Goal: Information Seeking & Learning: Learn about a topic

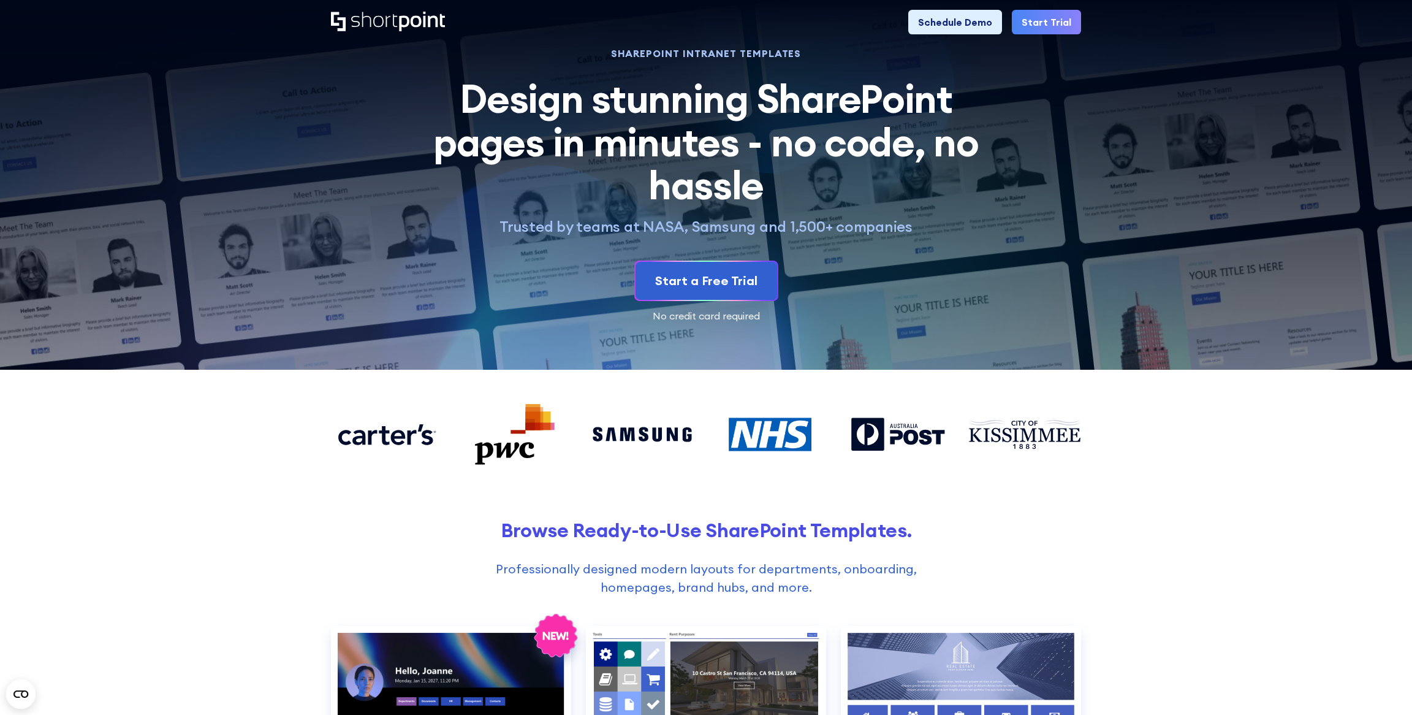
click at [1032, 25] on link "Start Trial" at bounding box center [1046, 22] width 69 height 25
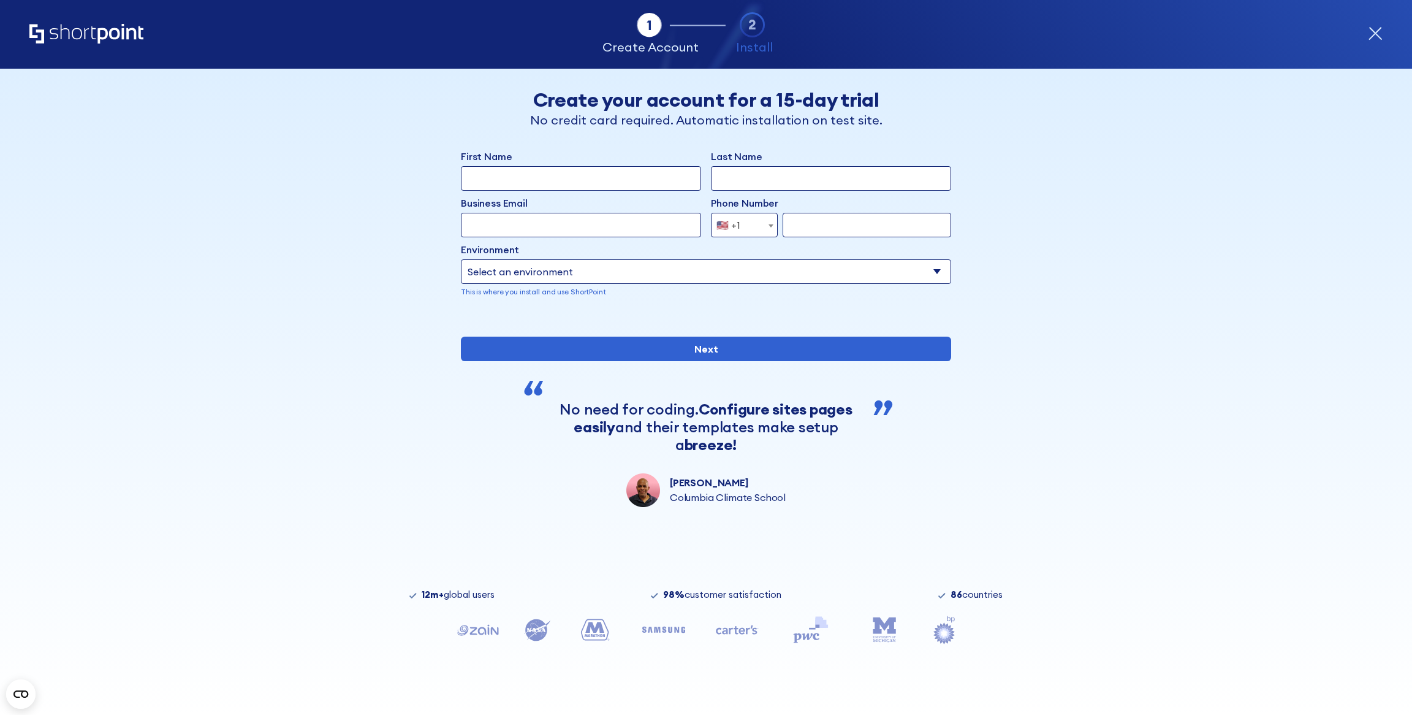
click at [92, 34] on icon "Home" at bounding box center [86, 34] width 114 height 20
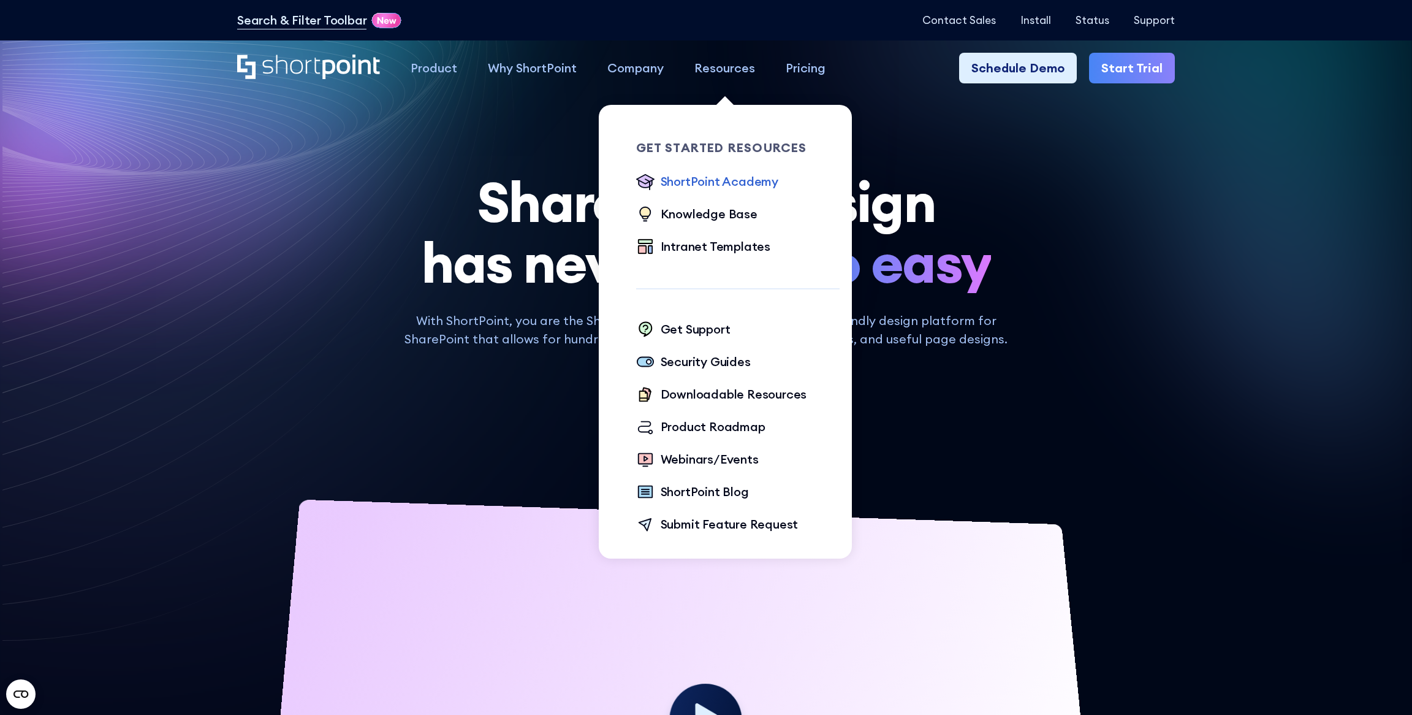
click at [726, 183] on div "ShortPoint Academy" at bounding box center [720, 181] width 118 height 18
click at [726, 214] on div "Knowledge Base" at bounding box center [709, 214] width 97 height 18
click at [726, 243] on div "Intranet Templates" at bounding box center [716, 246] width 110 height 18
click at [705, 360] on div "Security Guides" at bounding box center [706, 361] width 90 height 18
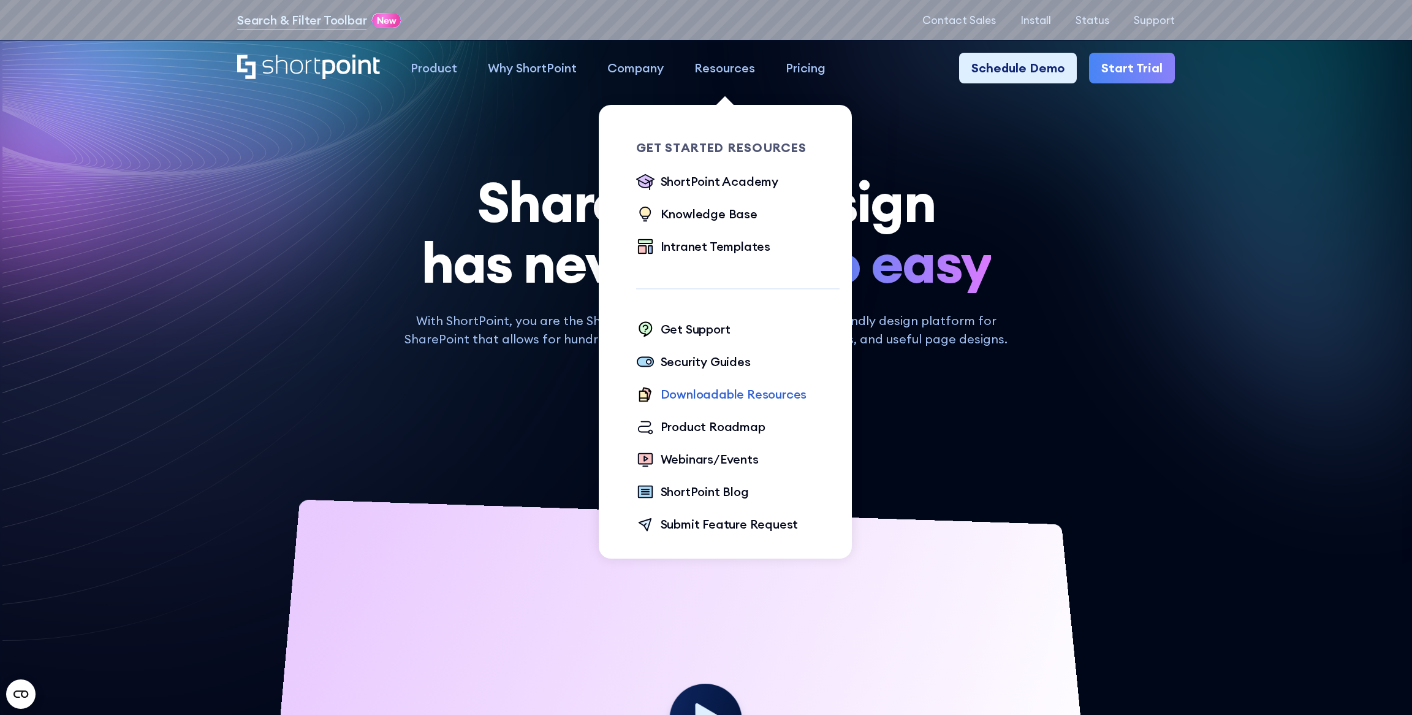
click at [705, 395] on div "Downloadable Resources" at bounding box center [734, 394] width 146 height 18
click at [705, 422] on div "Product Roadmap" at bounding box center [713, 426] width 105 height 18
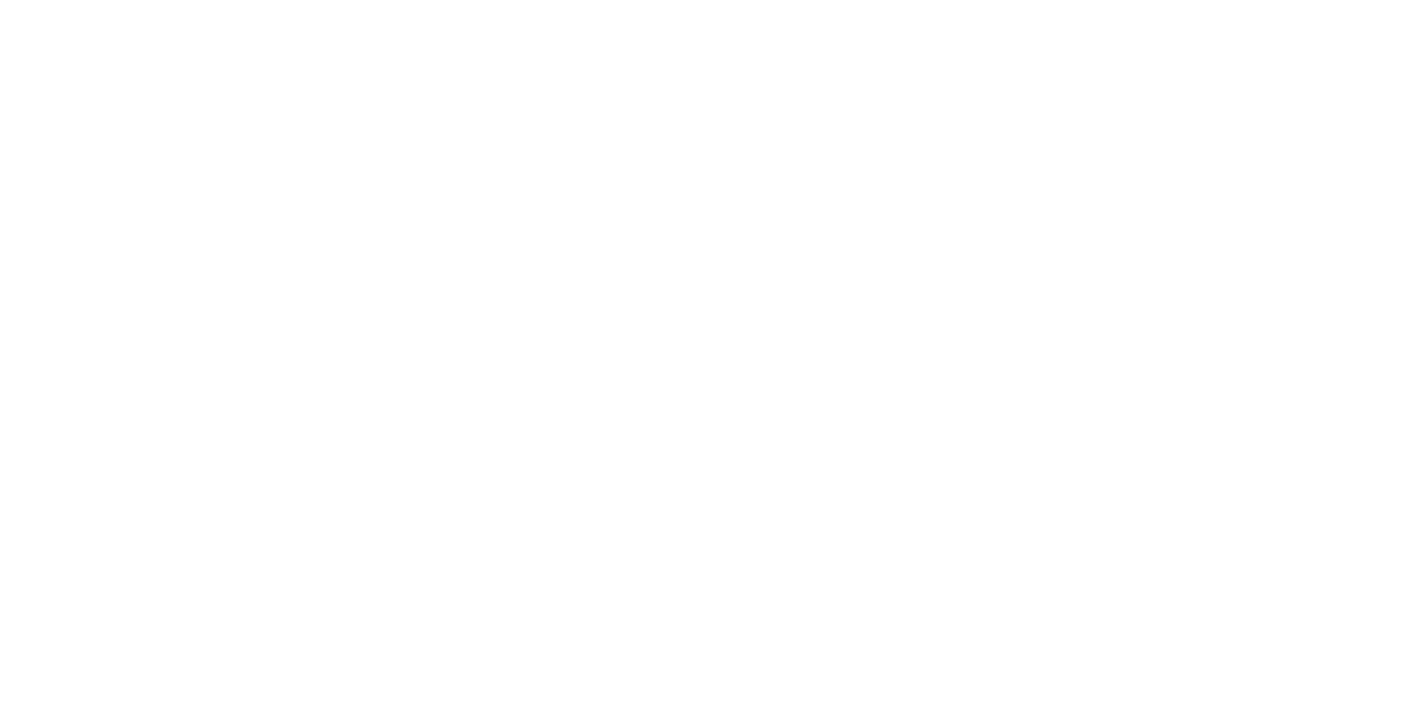
scroll to position [6, 0]
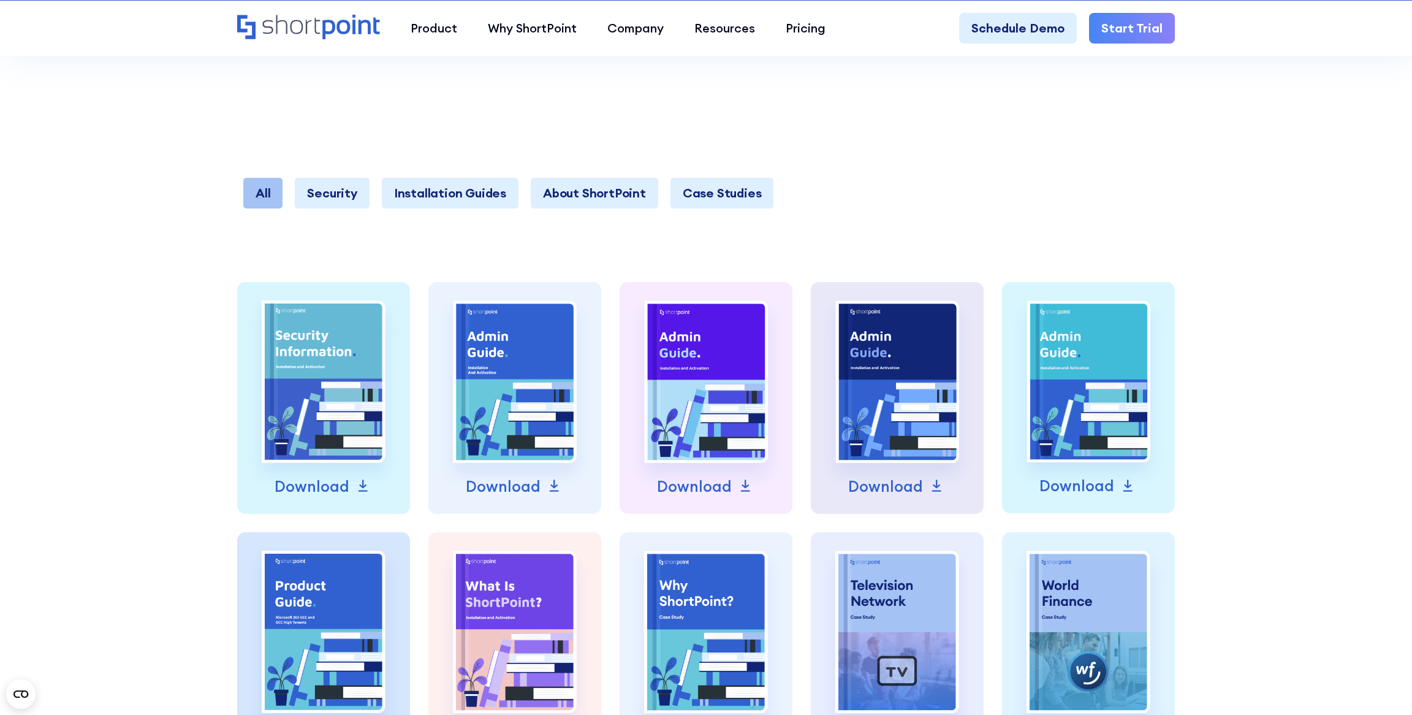
scroll to position [412, 0]
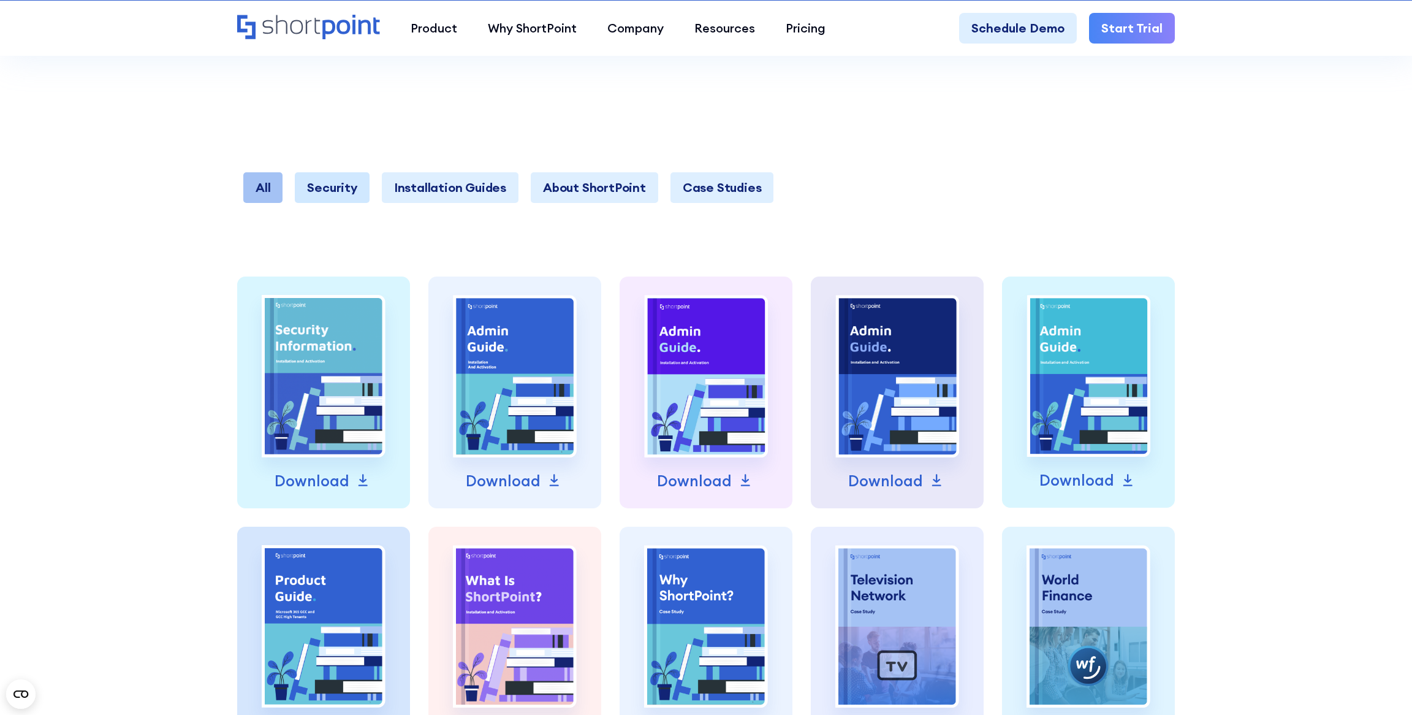
click at [319, 175] on link "Security" at bounding box center [332, 187] width 74 height 31
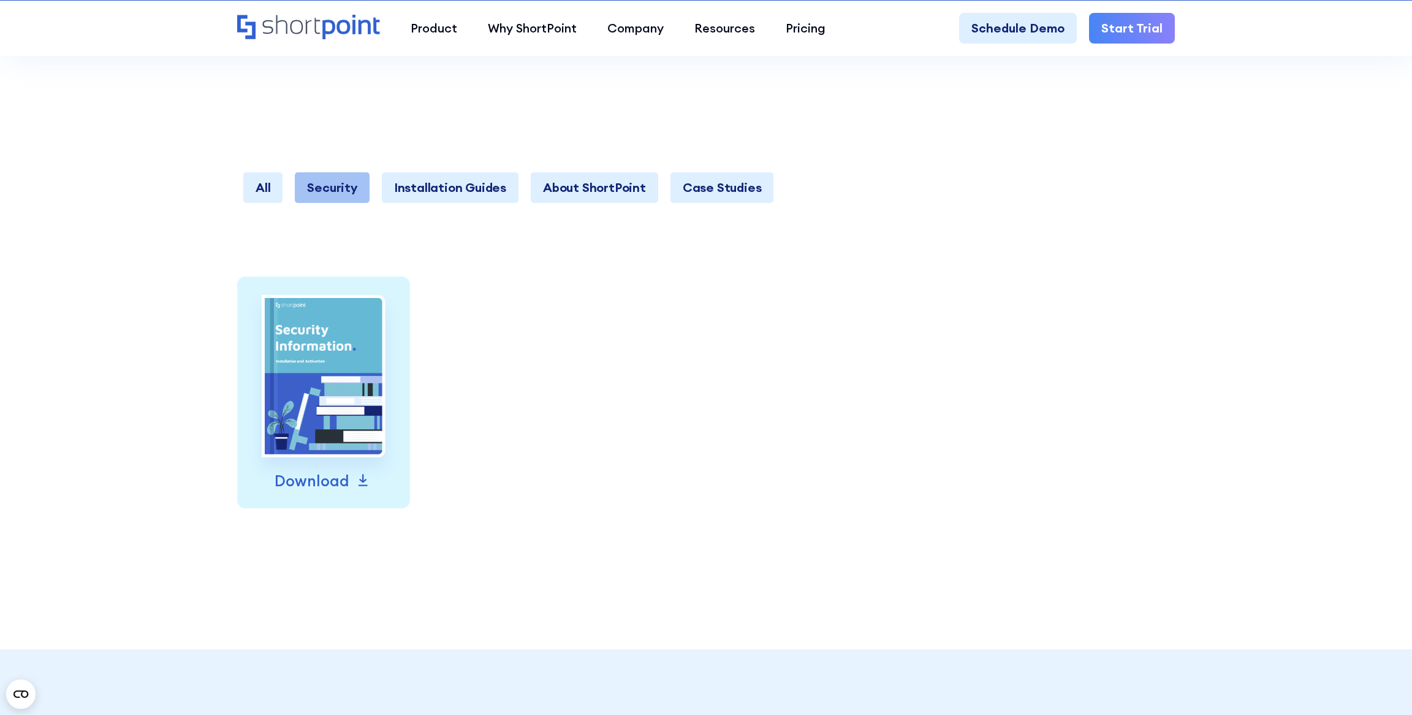
click at [319, 188] on link "Security" at bounding box center [332, 187] width 74 height 31
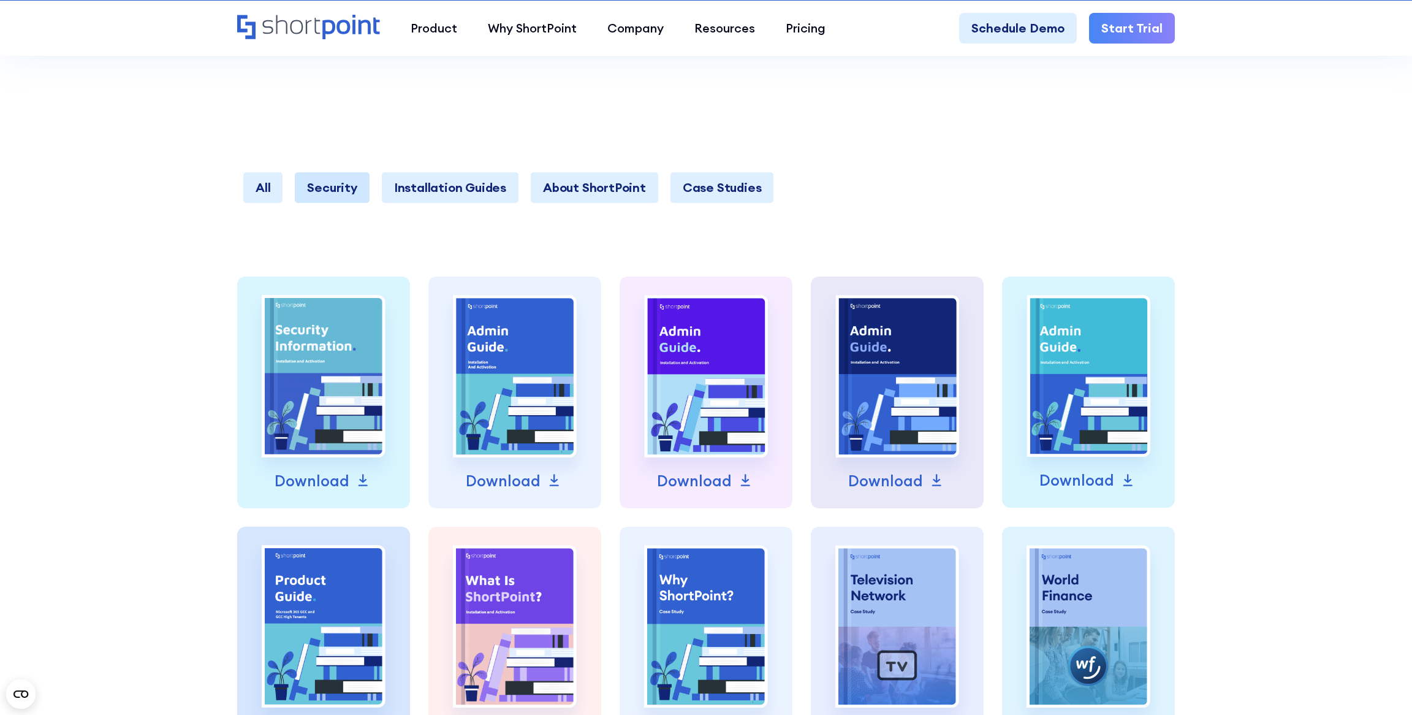
click at [318, 187] on link "Security" at bounding box center [332, 187] width 74 height 31
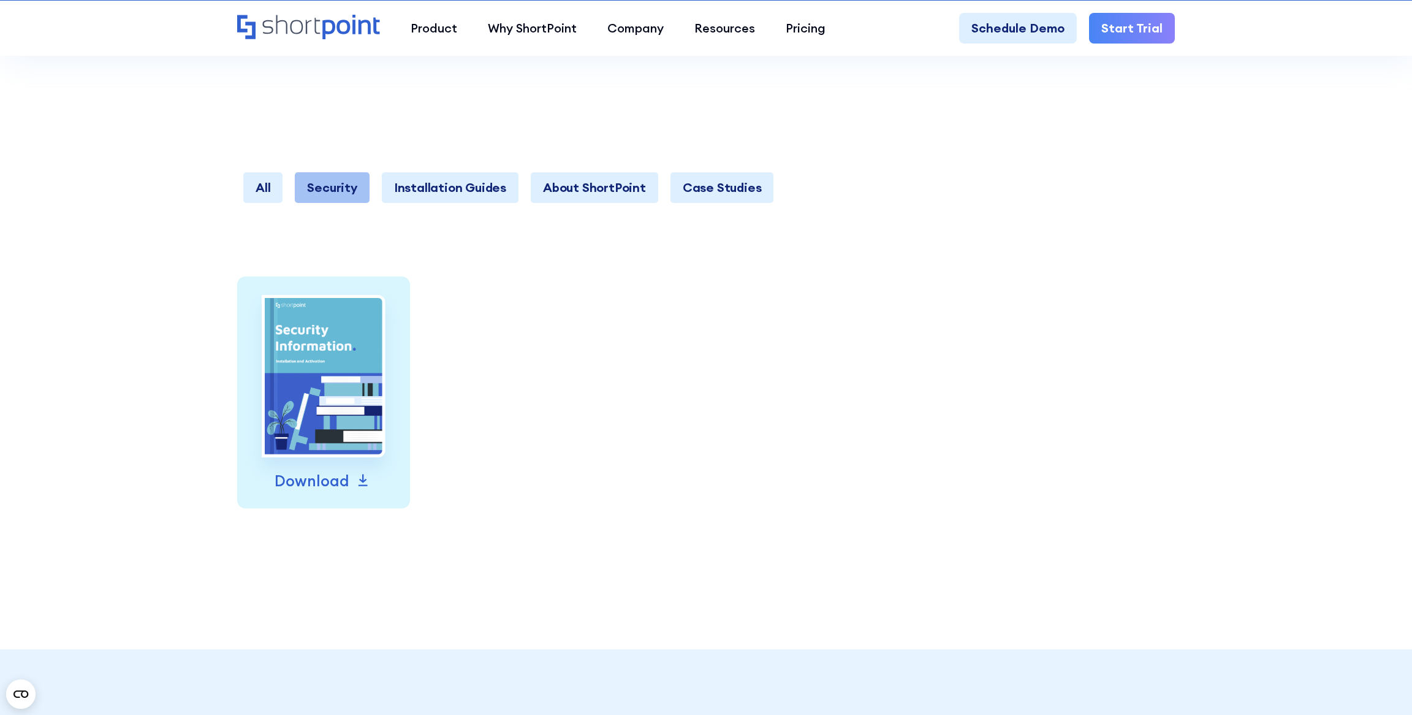
click at [318, 187] on link "Security" at bounding box center [332, 187] width 74 height 31
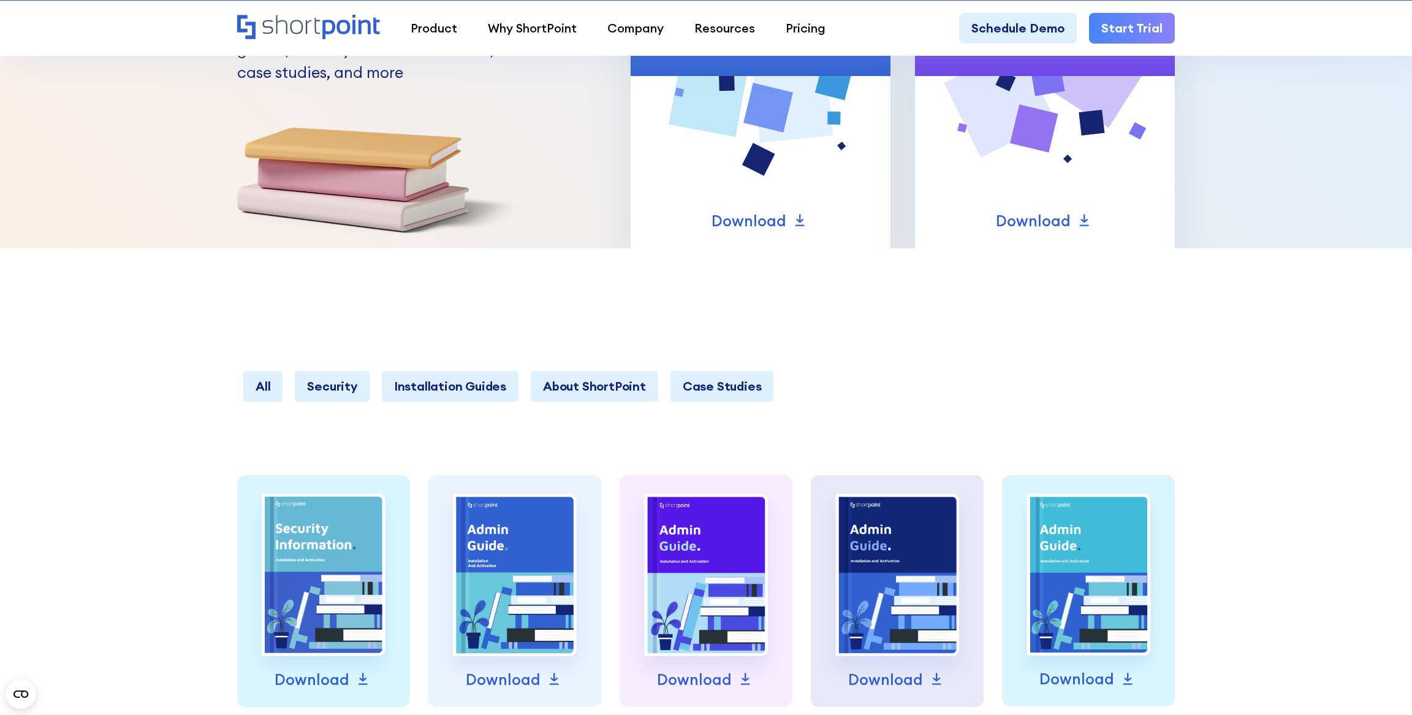
scroll to position [305, 0]
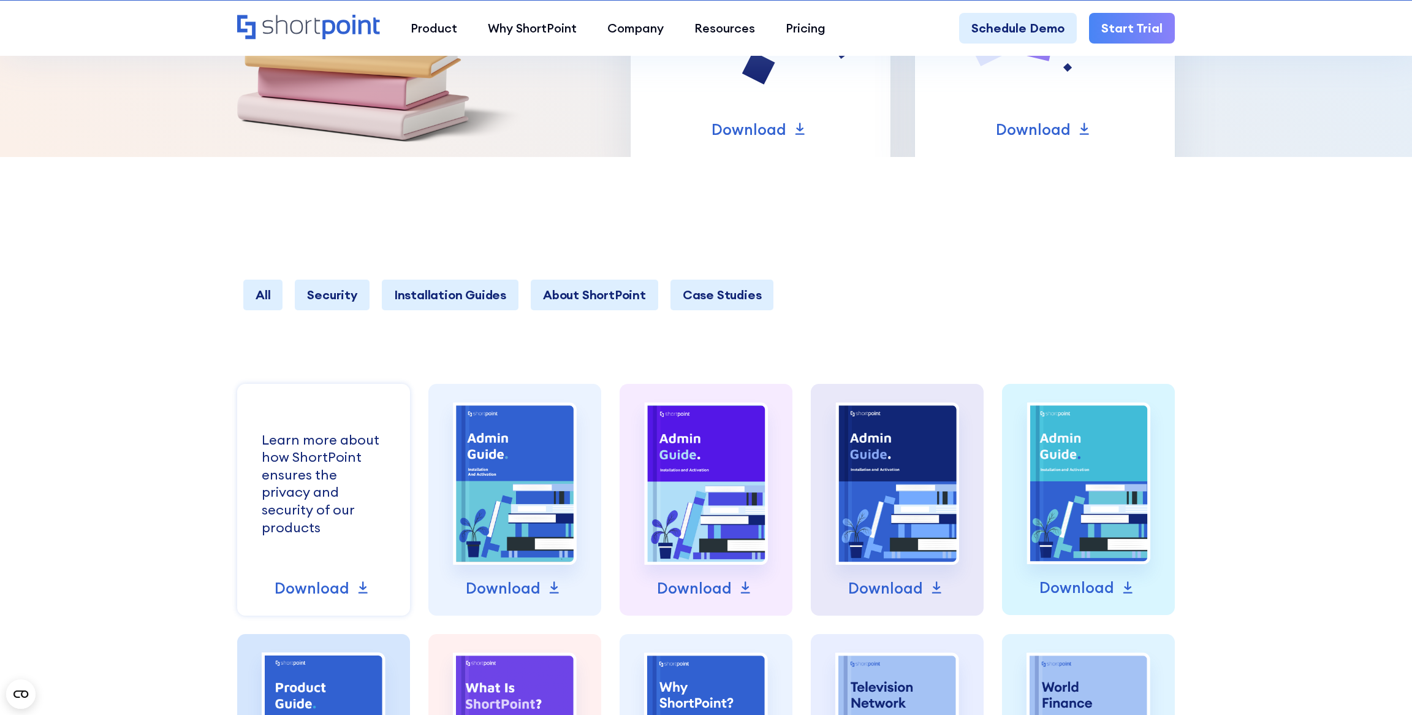
click at [305, 506] on div "Learn more about how ShortPoint ensures the privacy and security of our products" at bounding box center [324, 483] width 124 height 105
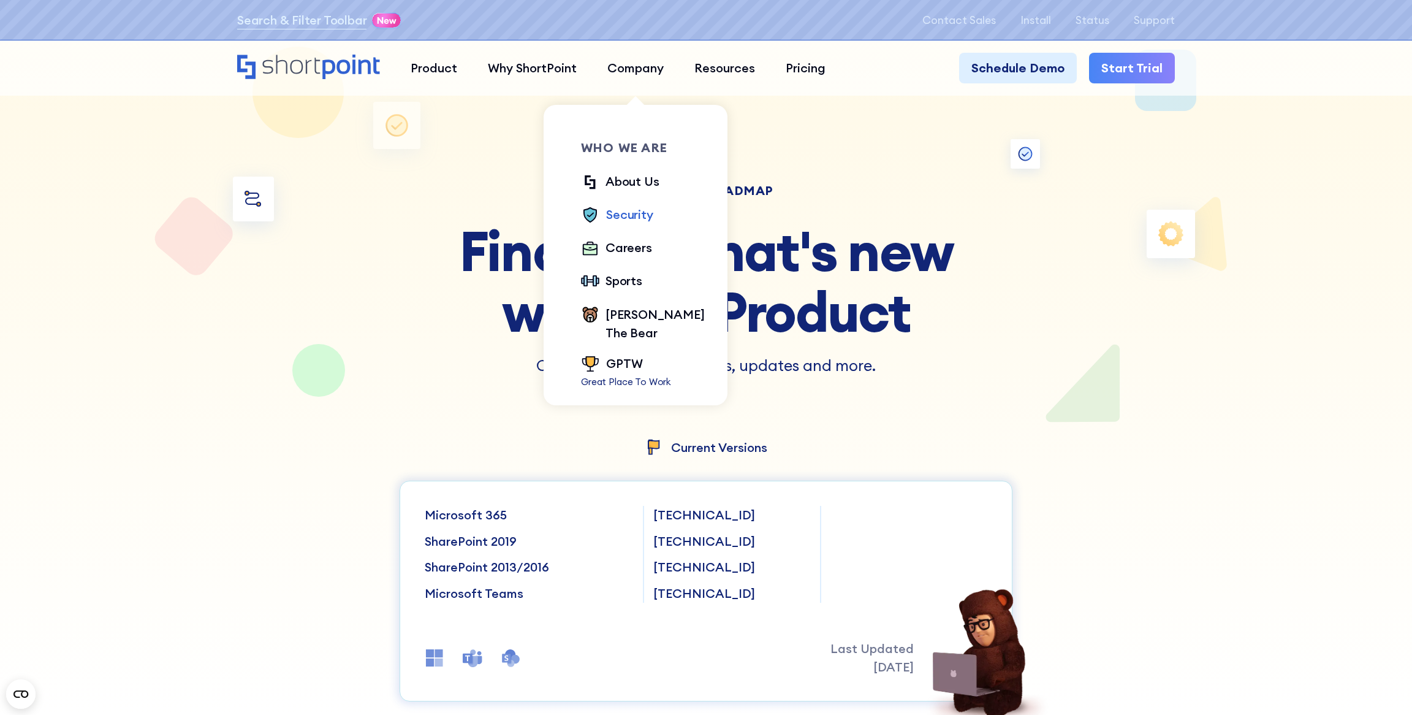
click at [648, 215] on div "Security" at bounding box center [629, 214] width 47 height 18
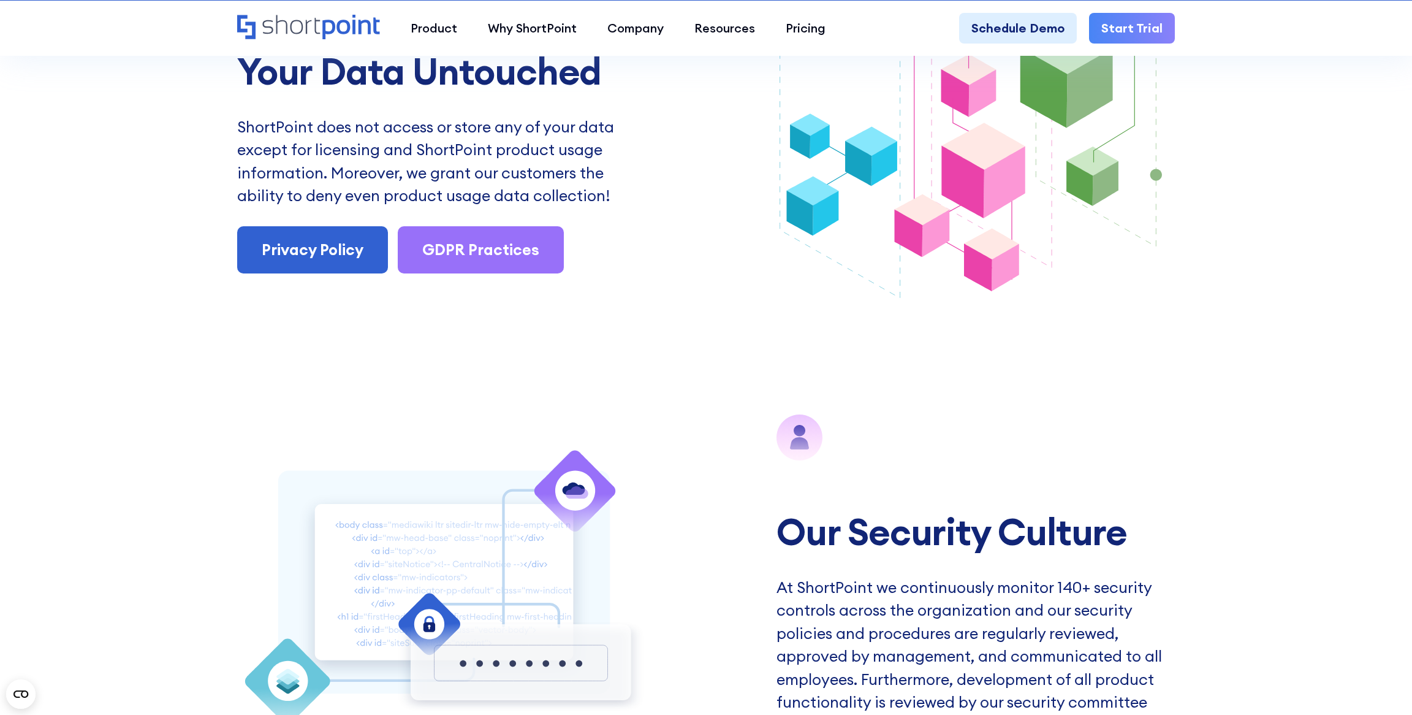
scroll to position [1808, 0]
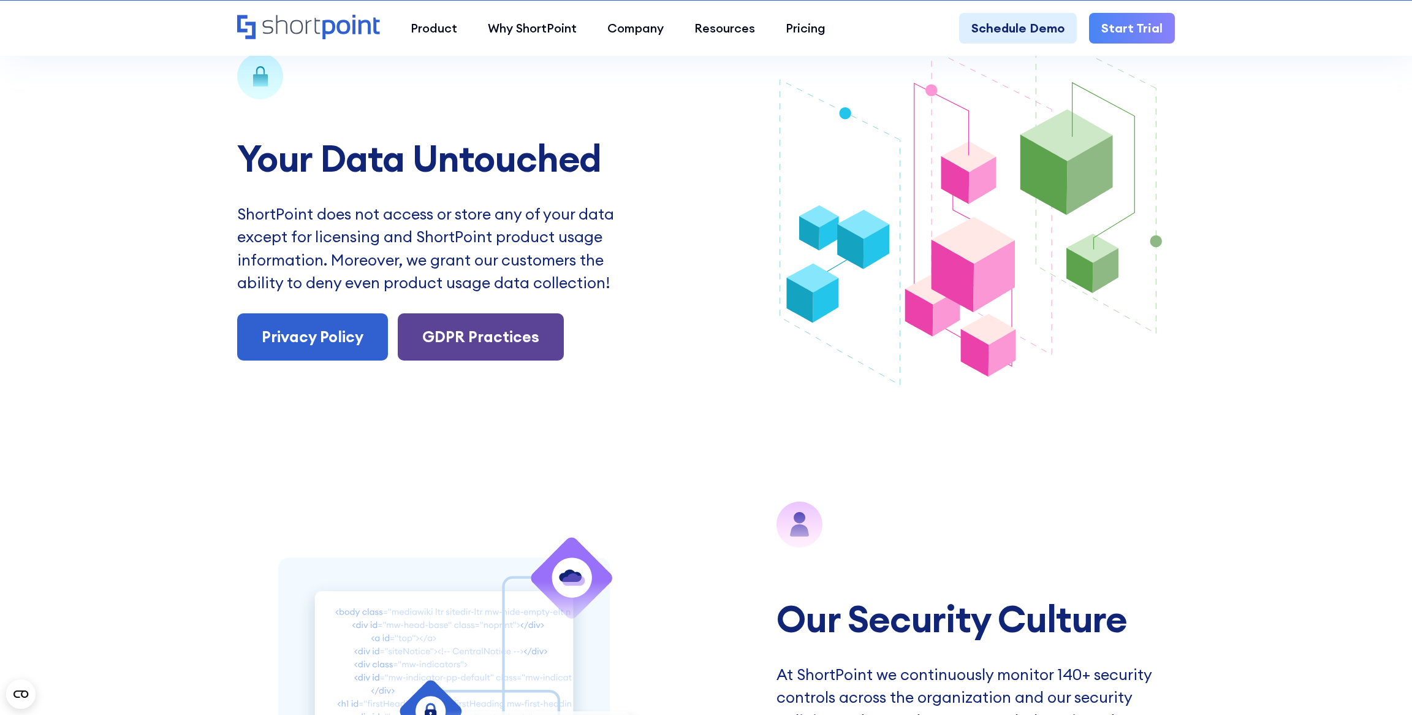
click at [481, 337] on link "GDPR Practices" at bounding box center [481, 337] width 166 height 48
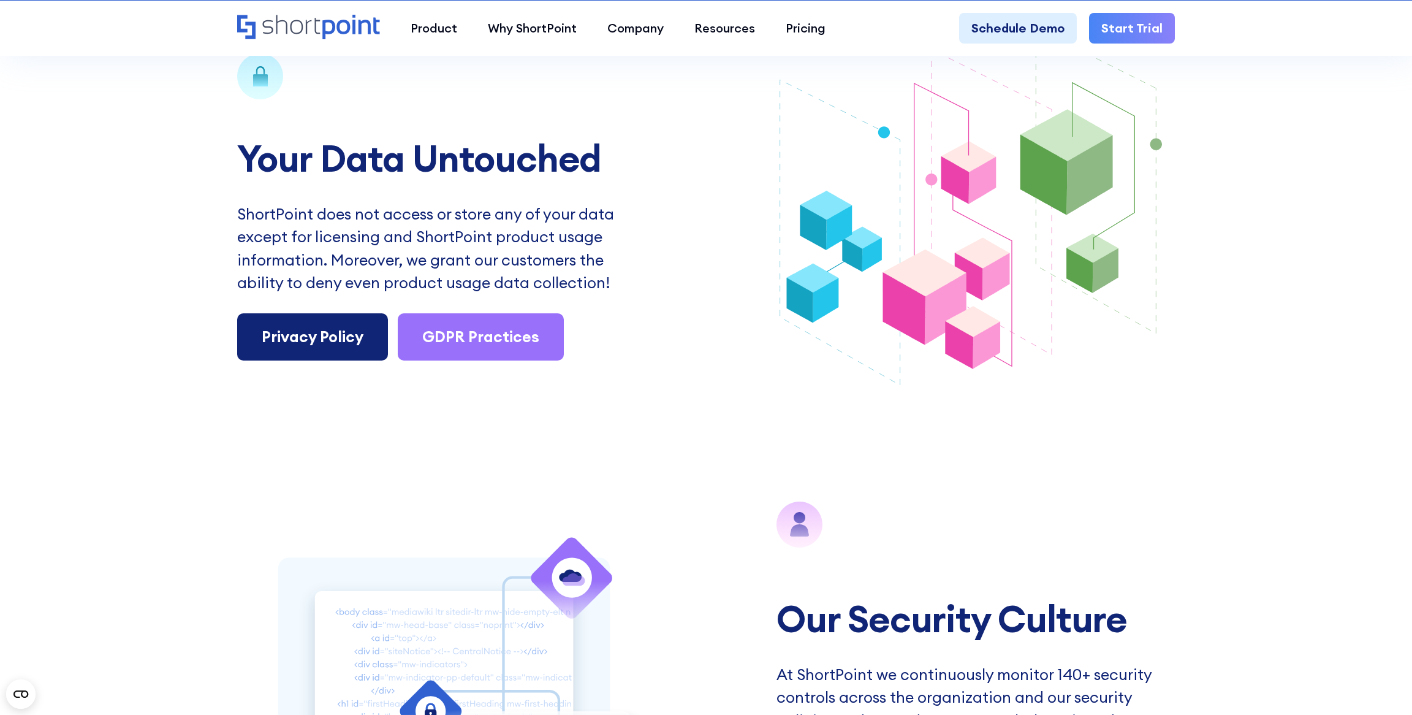
click at [344, 330] on link "Privacy Policy" at bounding box center [312, 337] width 151 height 48
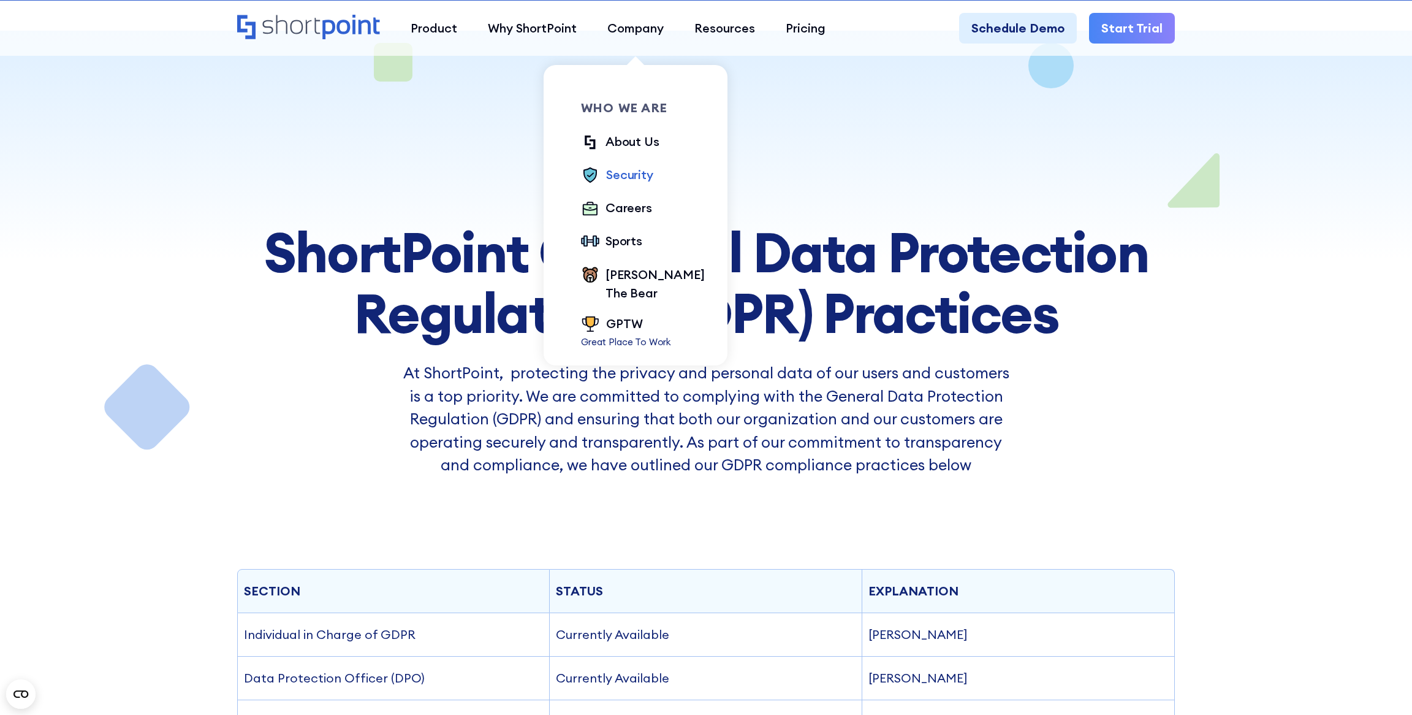
click at [626, 170] on div "Security" at bounding box center [629, 174] width 47 height 18
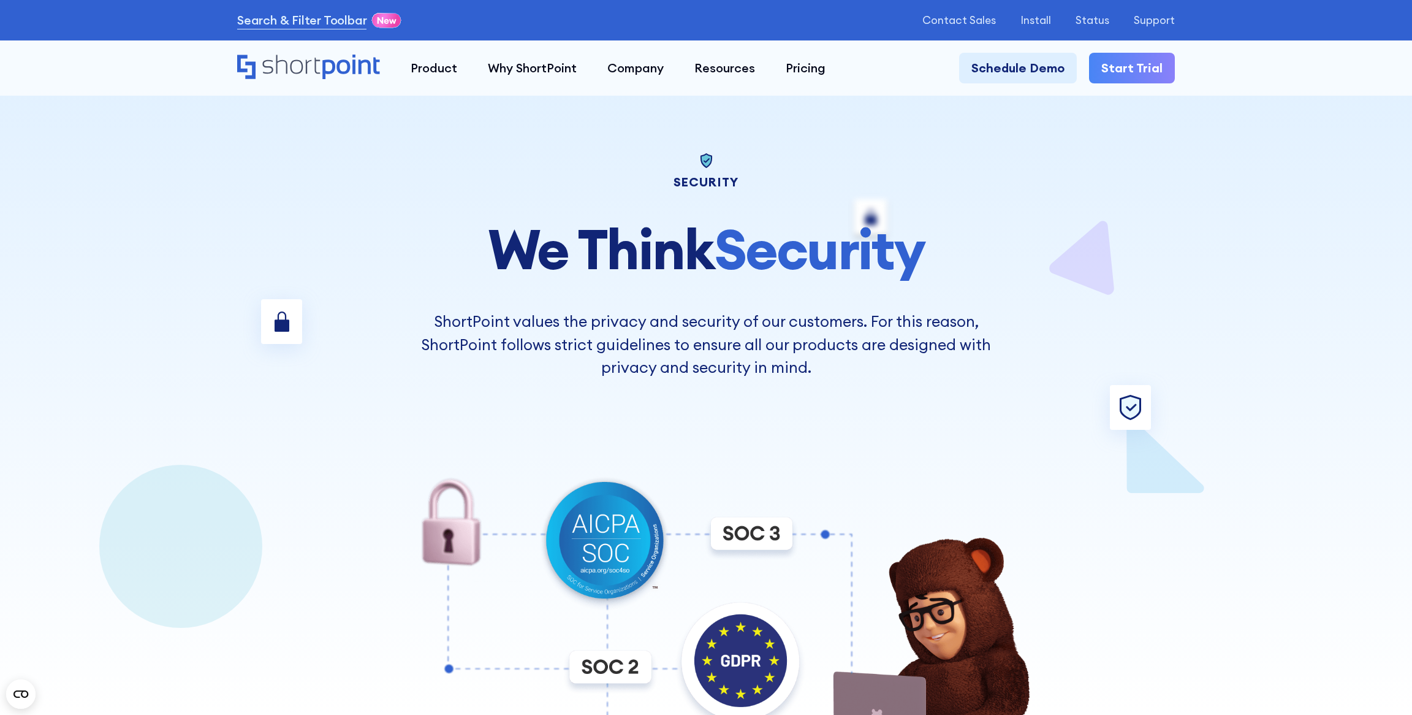
click at [288, 211] on div at bounding box center [705, 357] width 1103 height 715
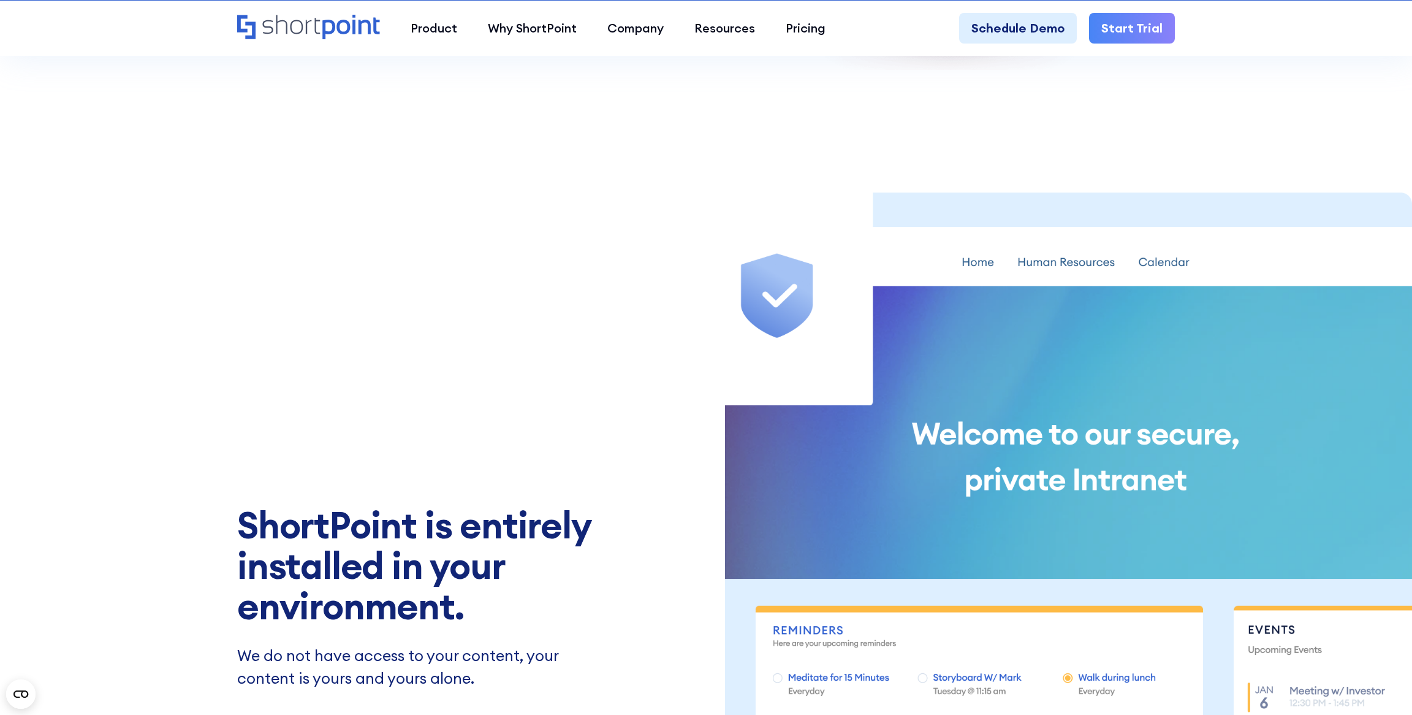
scroll to position [966, 0]
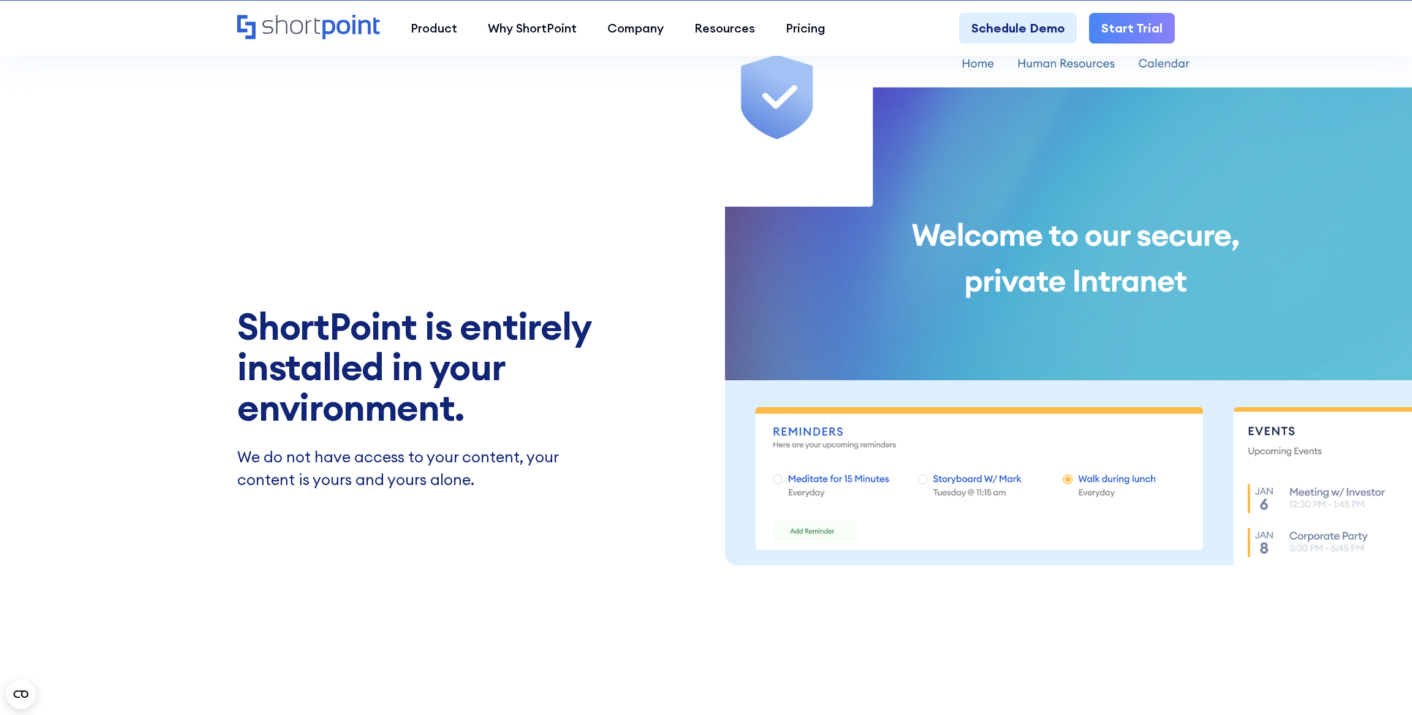
click at [700, 259] on div "ShortPoint is entirely installed in your environment. We do not have access to …" at bounding box center [706, 398] width 938 height 565
